Goal: Task Accomplishment & Management: Manage account settings

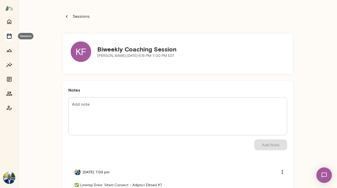
click at [11, 34] on icon "Sessions" at bounding box center [9, 35] width 5 height 5
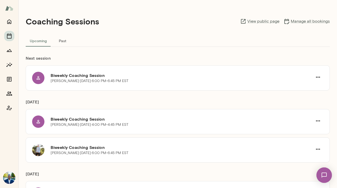
click at [61, 39] on button "Past" at bounding box center [62, 40] width 23 height 12
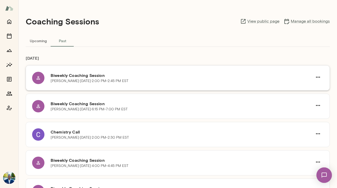
click at [97, 74] on h6 "Biweekly Coaching Session" at bounding box center [182, 75] width 262 height 6
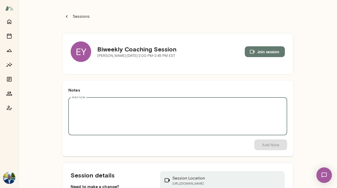
click at [95, 110] on textarea "Add note" at bounding box center [178, 116] width 212 height 30
paste textarea "**********"
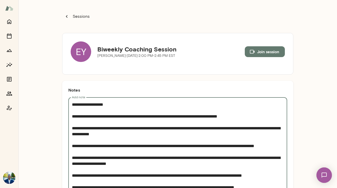
type textarea "**********"
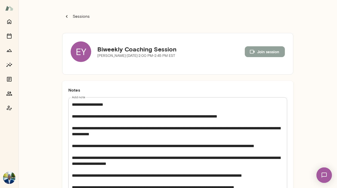
click at [267, 49] on button "Join session" at bounding box center [265, 51] width 40 height 11
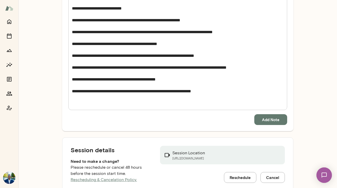
scroll to position [498, 0]
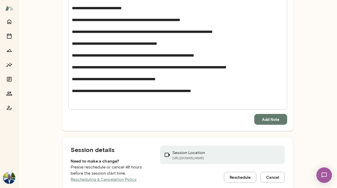
click at [274, 119] on button "Add Note" at bounding box center [270, 119] width 33 height 11
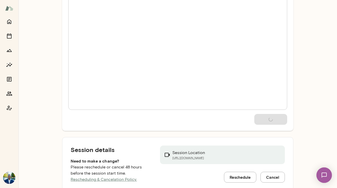
scroll to position [39, 0]
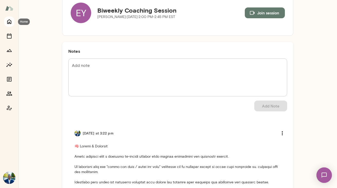
click at [9, 24] on icon "Home" at bounding box center [9, 21] width 6 height 6
